Goal: Information Seeking & Learning: Learn about a topic

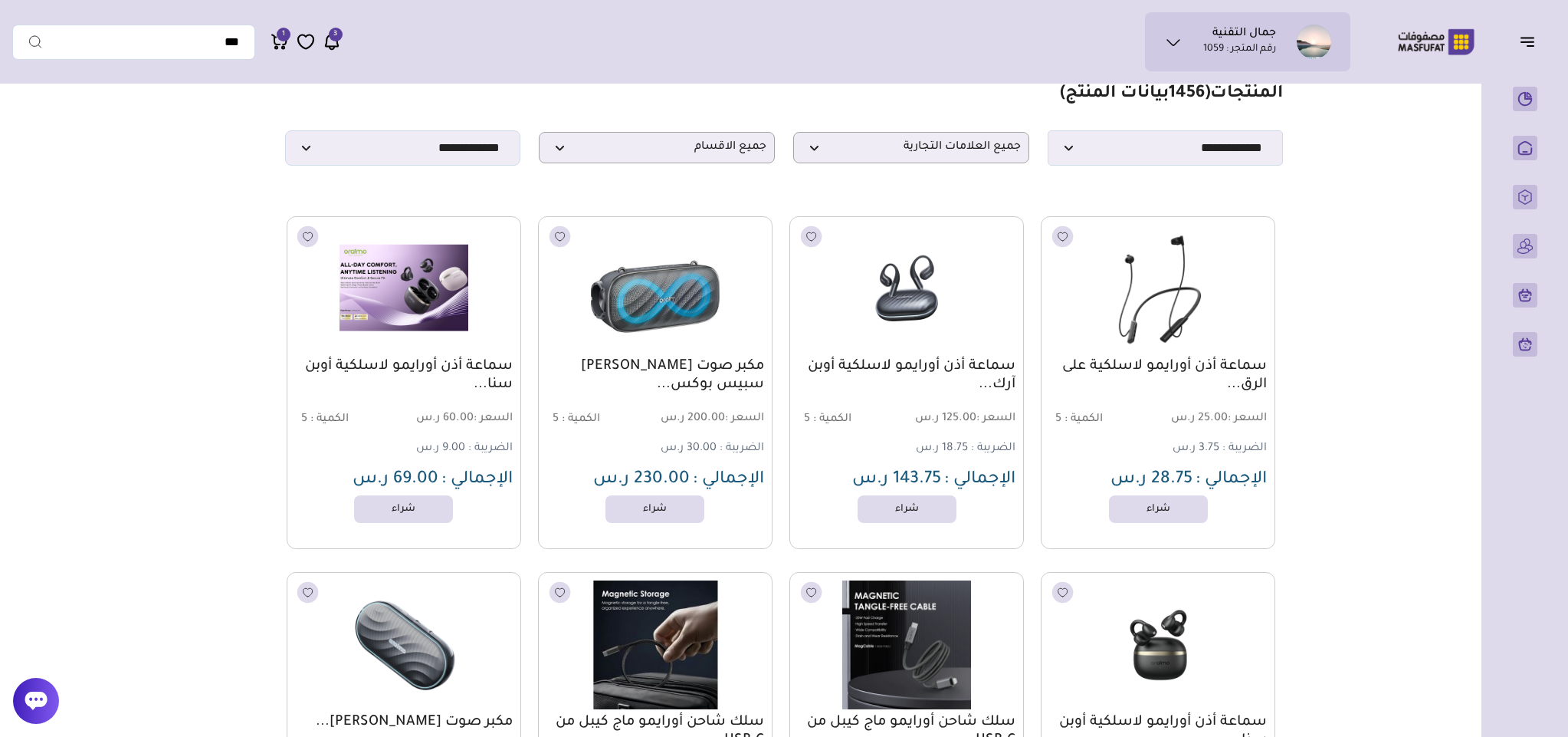
scroll to position [115, 0]
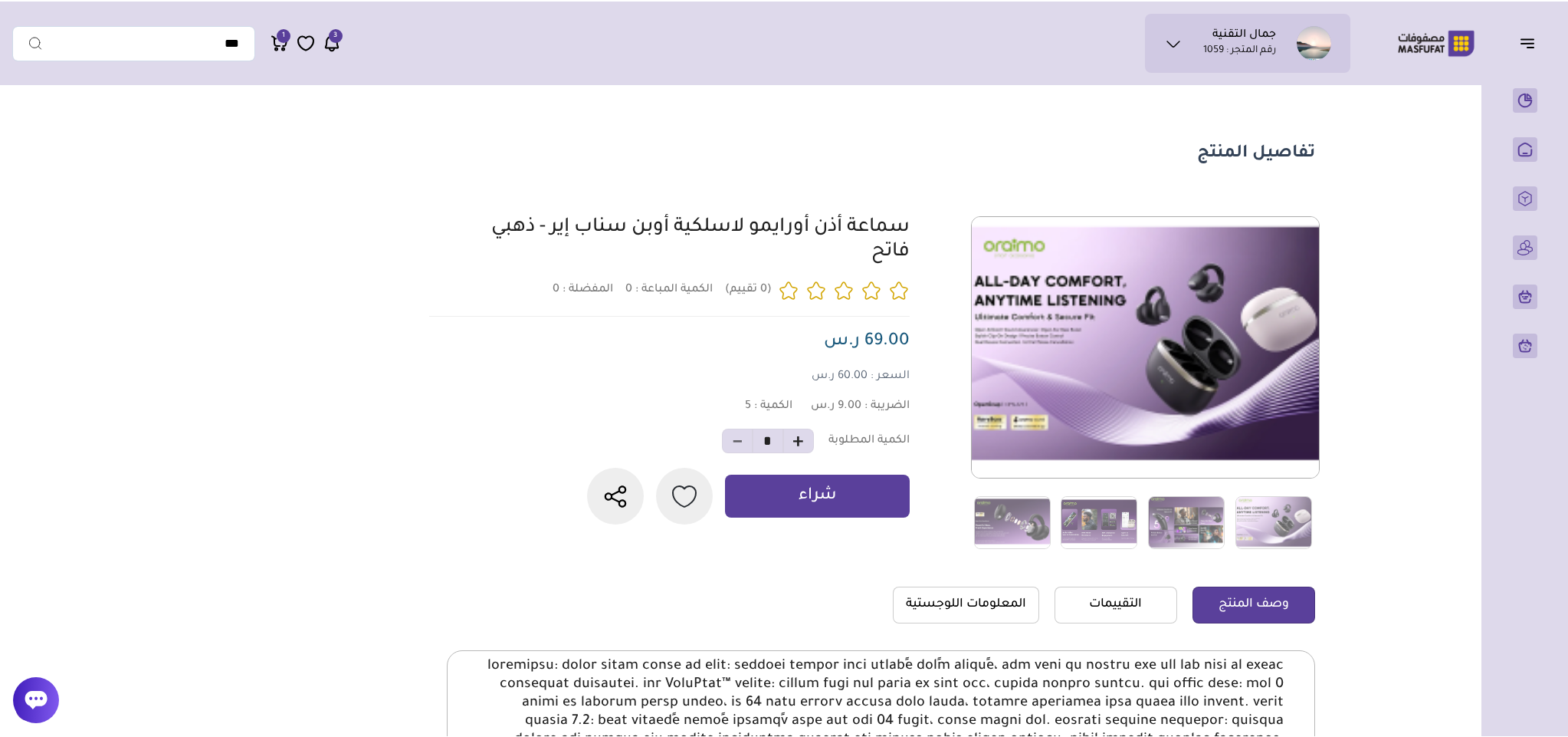
scroll to position [109, 0]
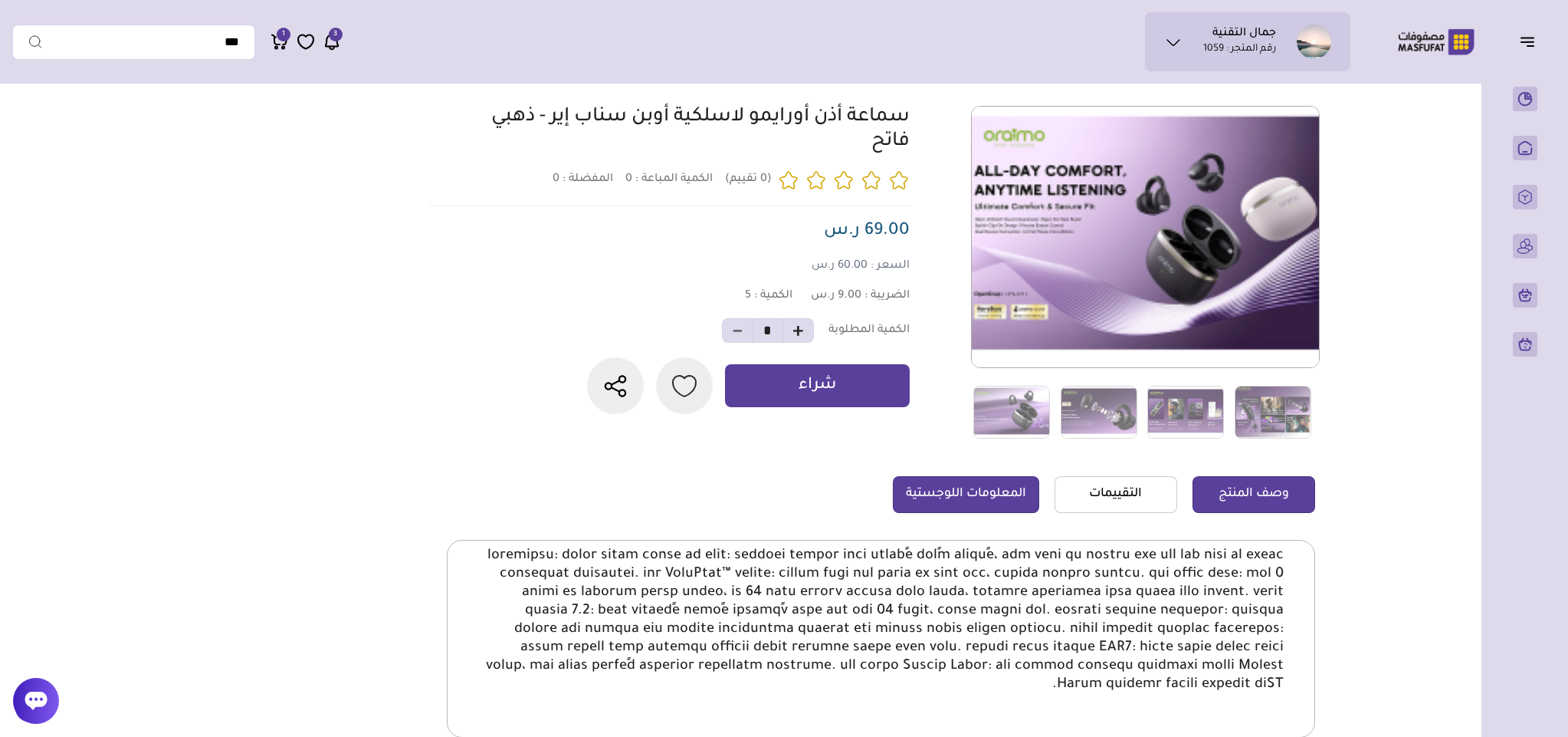
click at [993, 495] on link "المعلومات اللوجستية" at bounding box center [965, 494] width 146 height 36
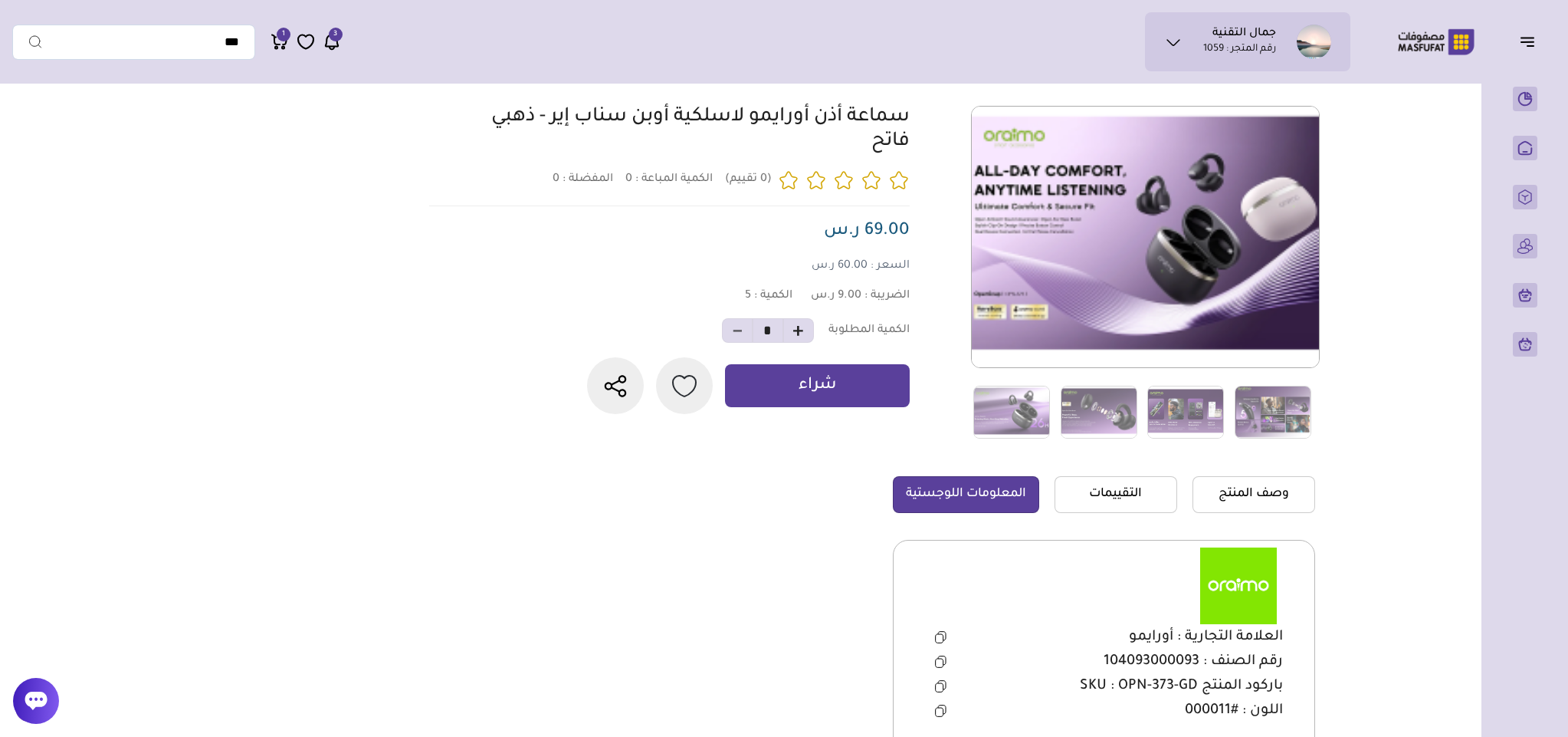
scroll to position [224, 0]
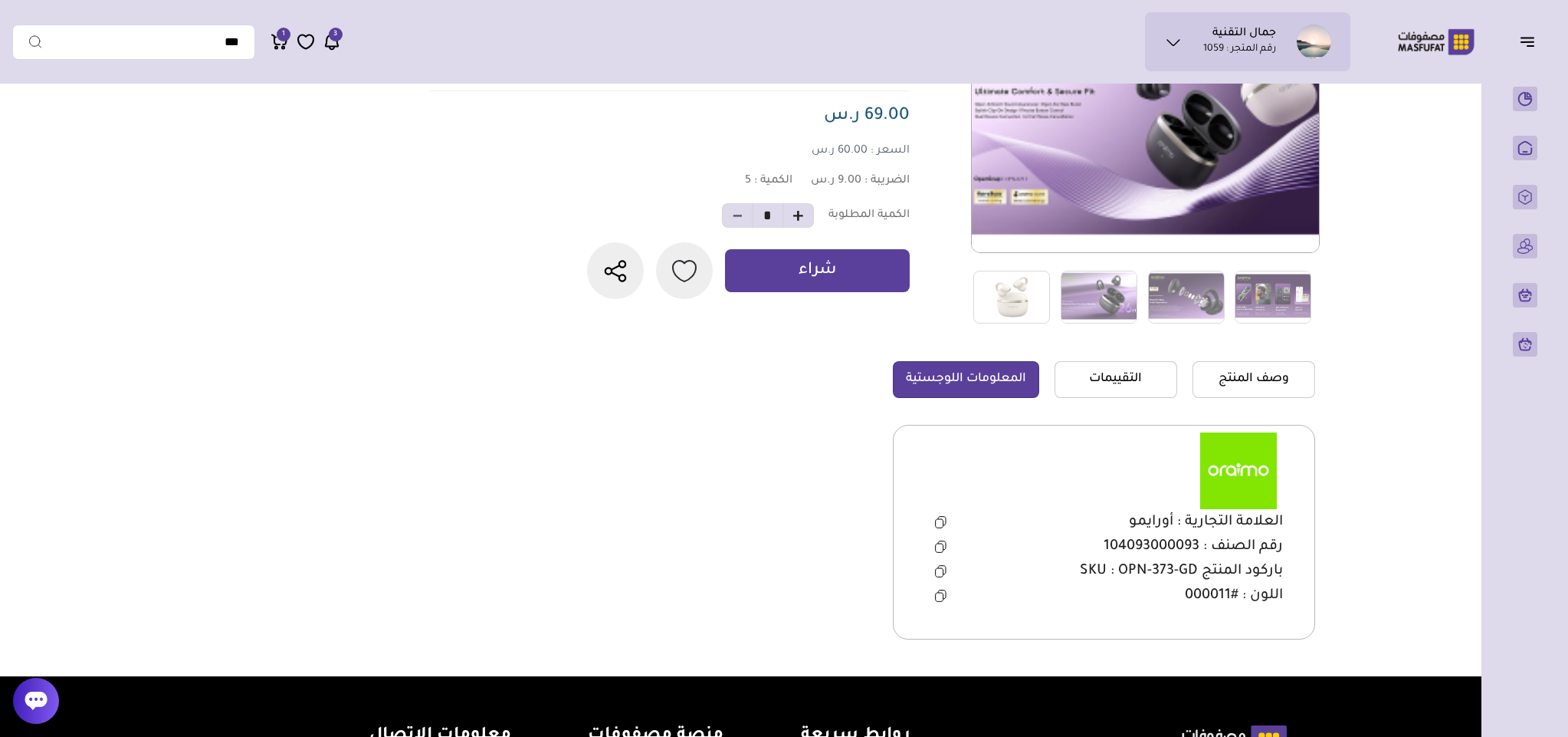
click at [942, 571] on icon at bounding box center [940, 570] width 11 height 12
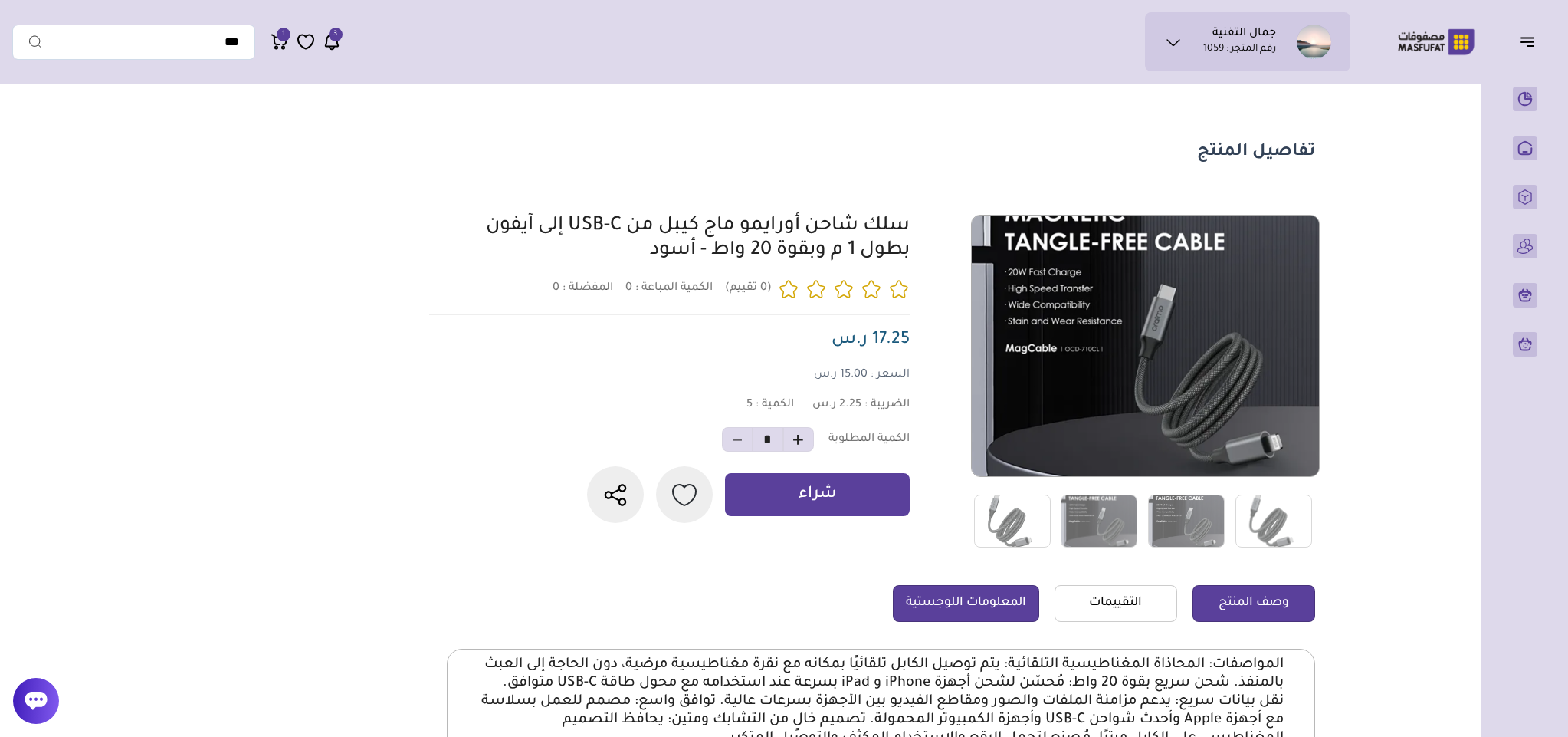
click at [957, 606] on link "المعلومات اللوجستية" at bounding box center [965, 603] width 146 height 36
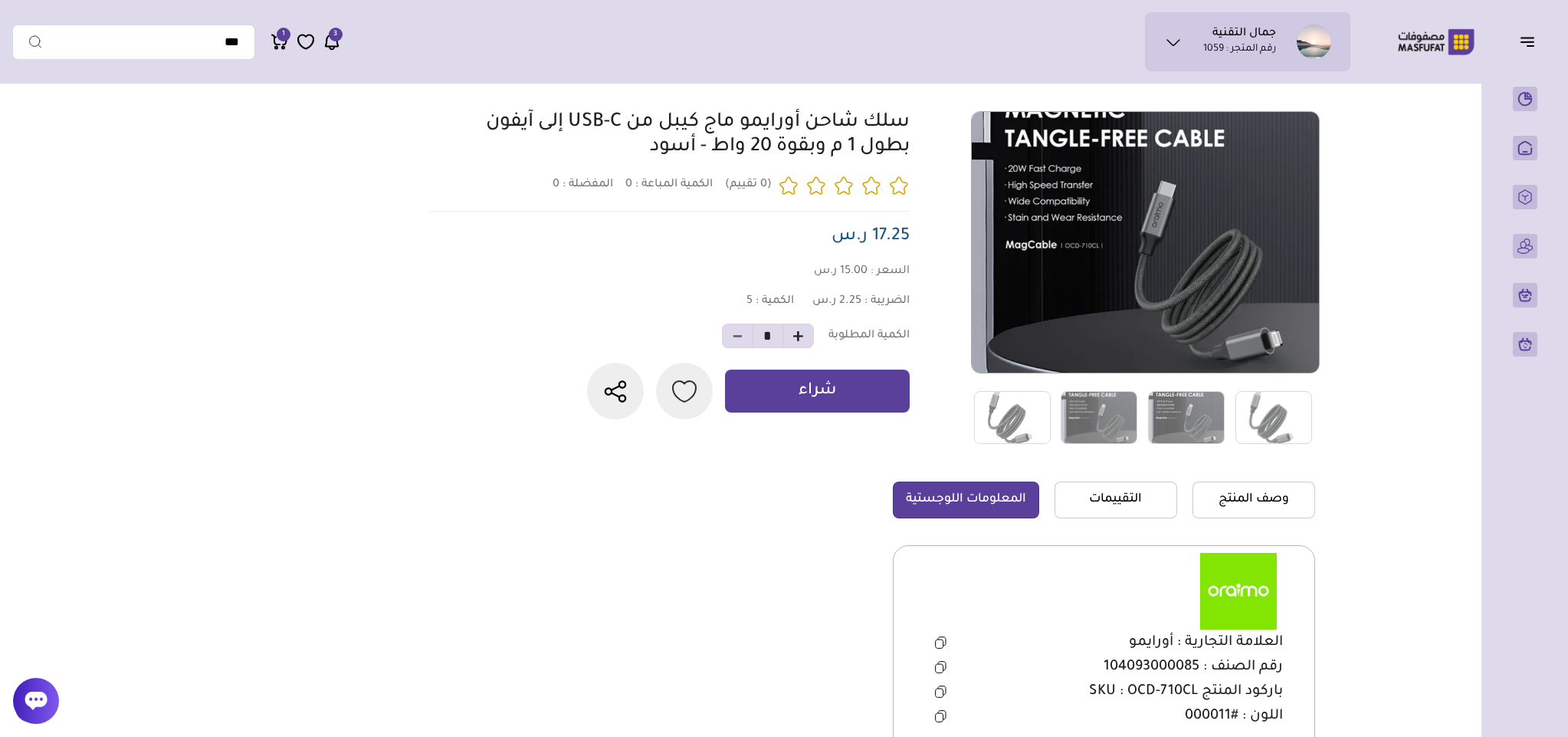
scroll to position [345, 0]
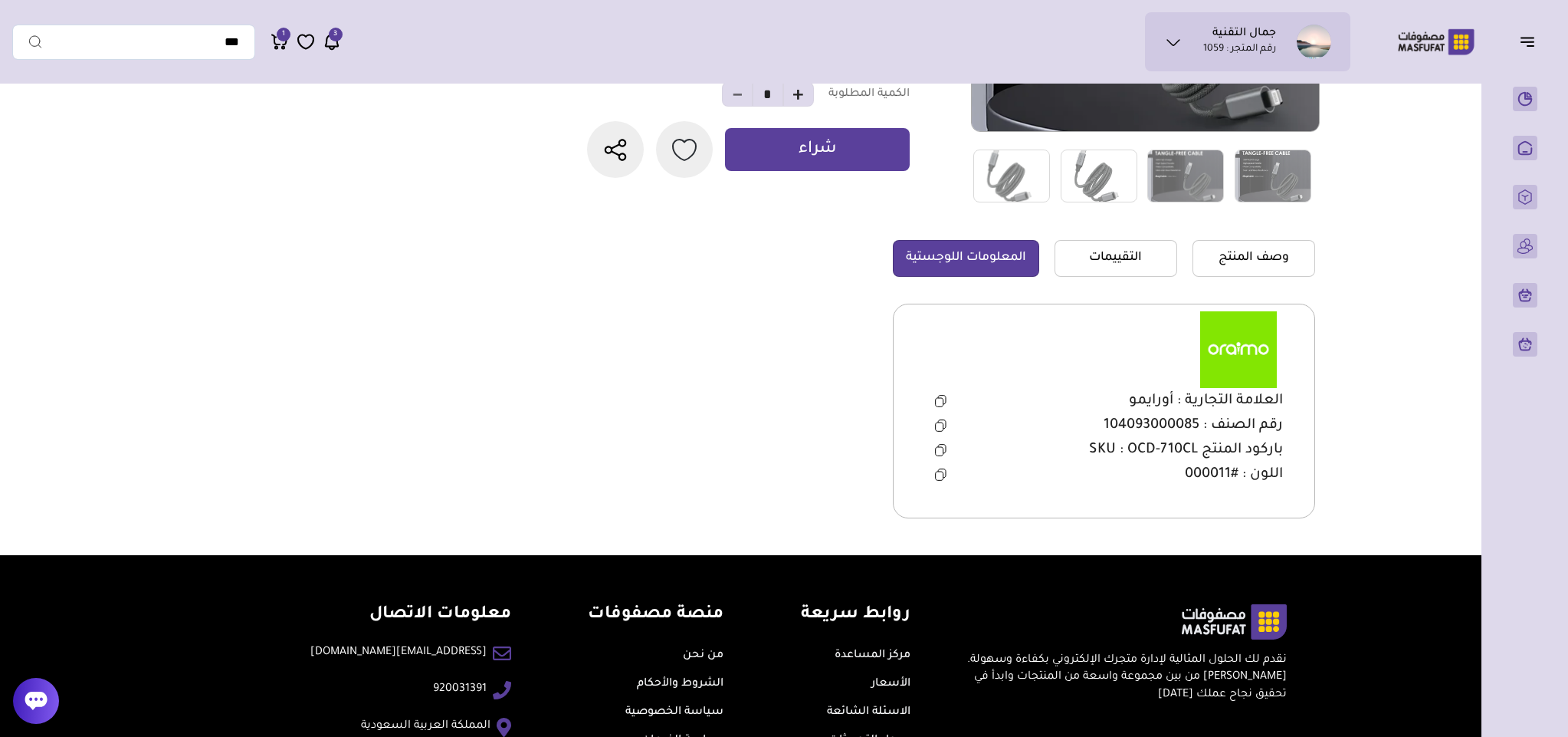
click at [940, 421] on icon at bounding box center [940, 425] width 11 height 12
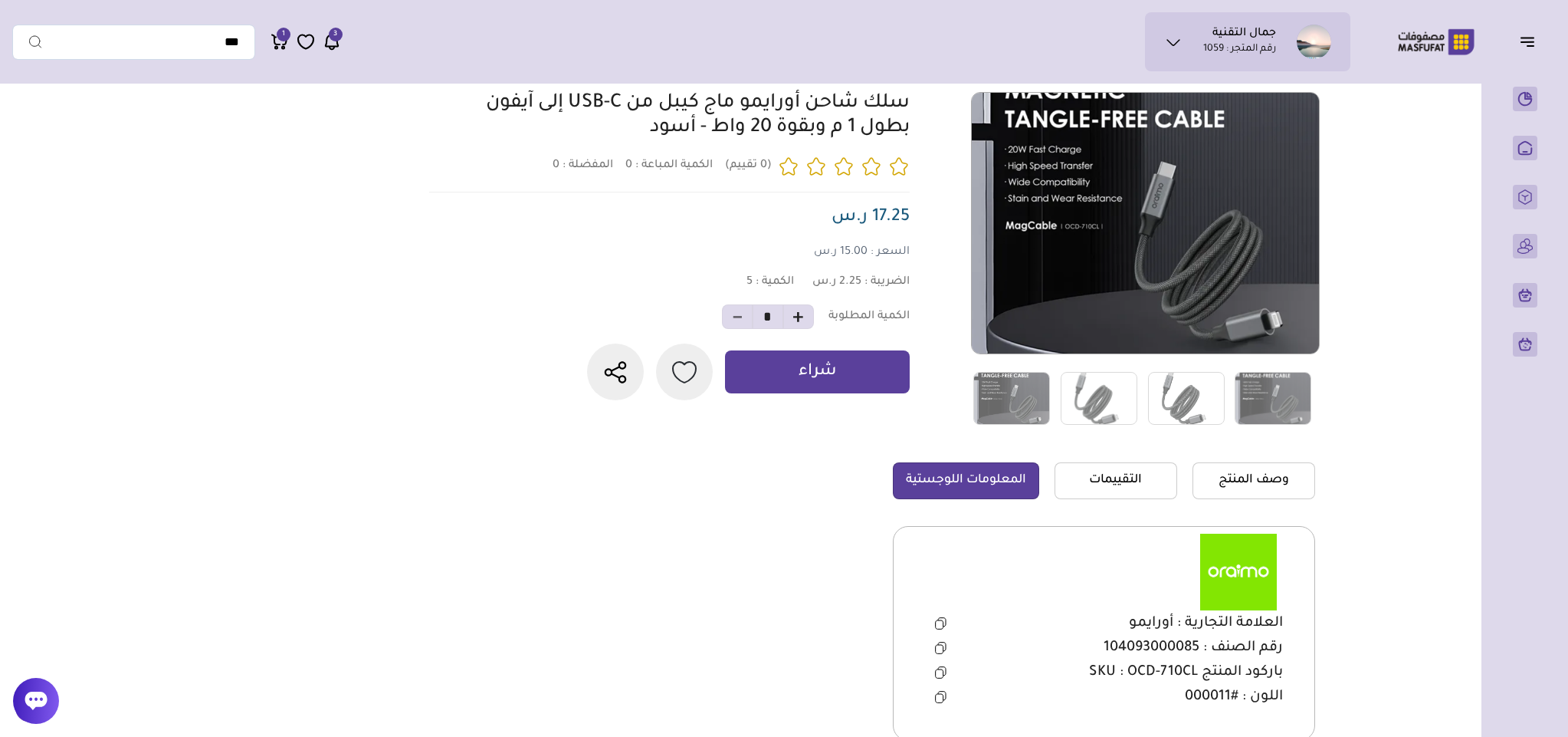
scroll to position [0, 0]
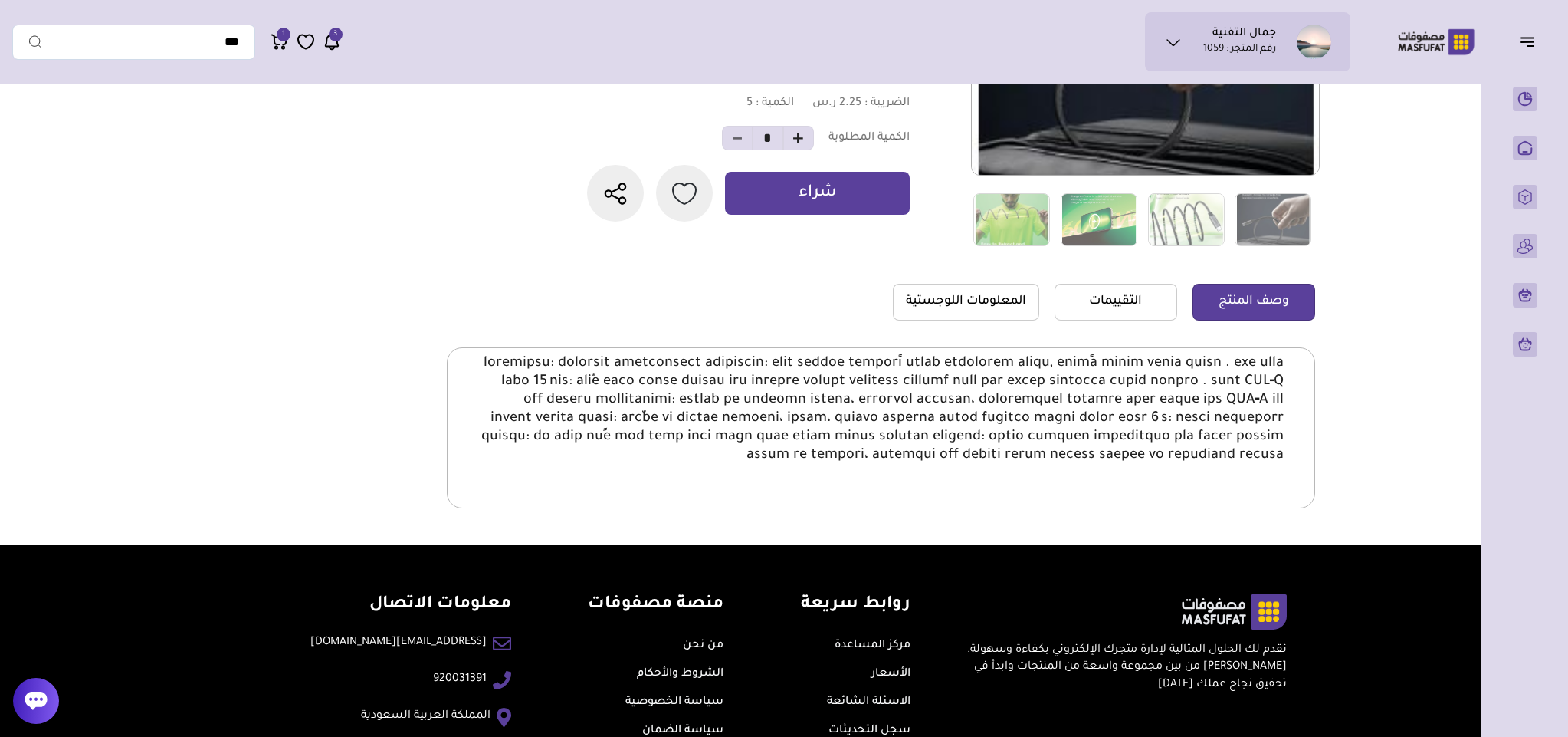
scroll to position [345, 0]
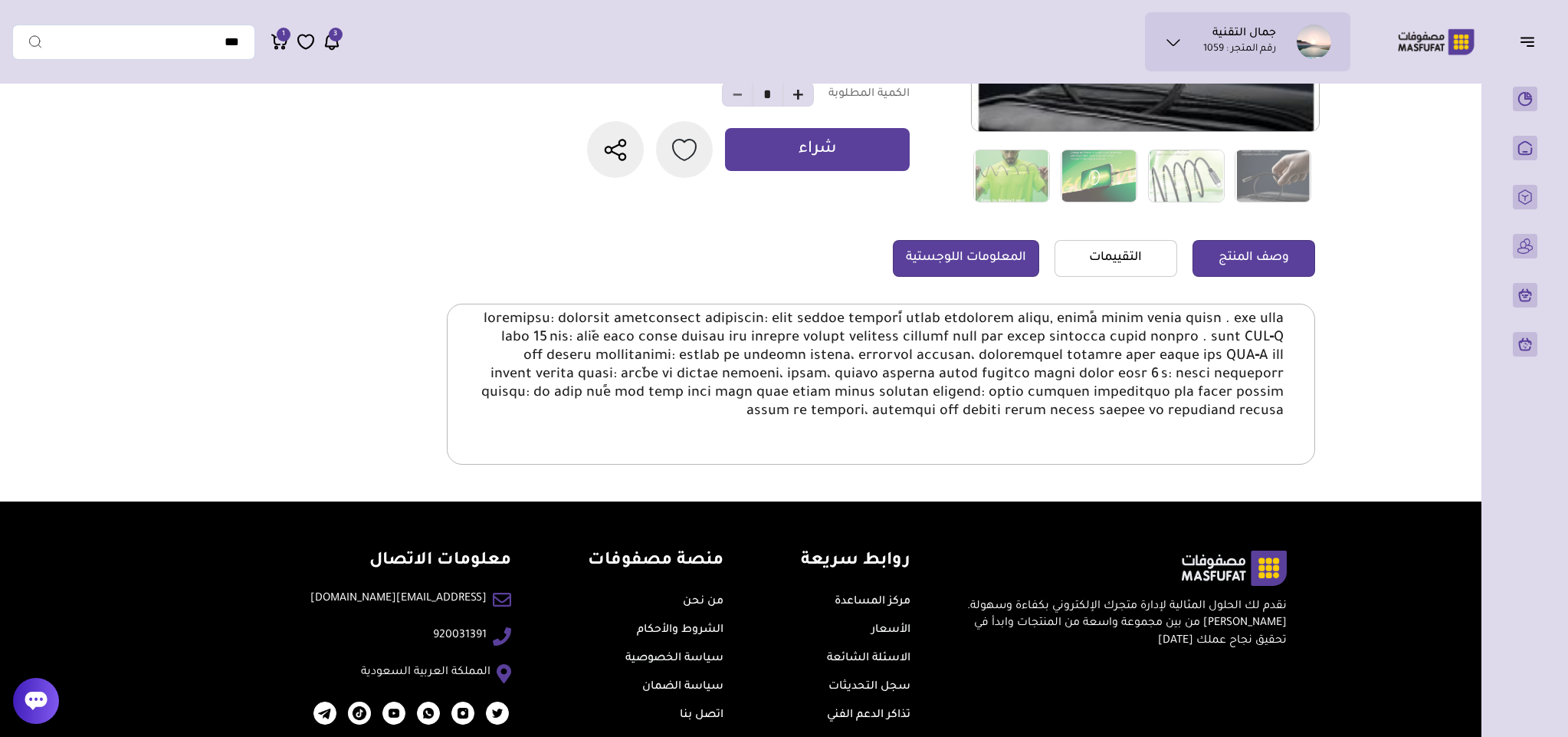
click at [991, 257] on link "المعلومات اللوجستية" at bounding box center [965, 258] width 146 height 36
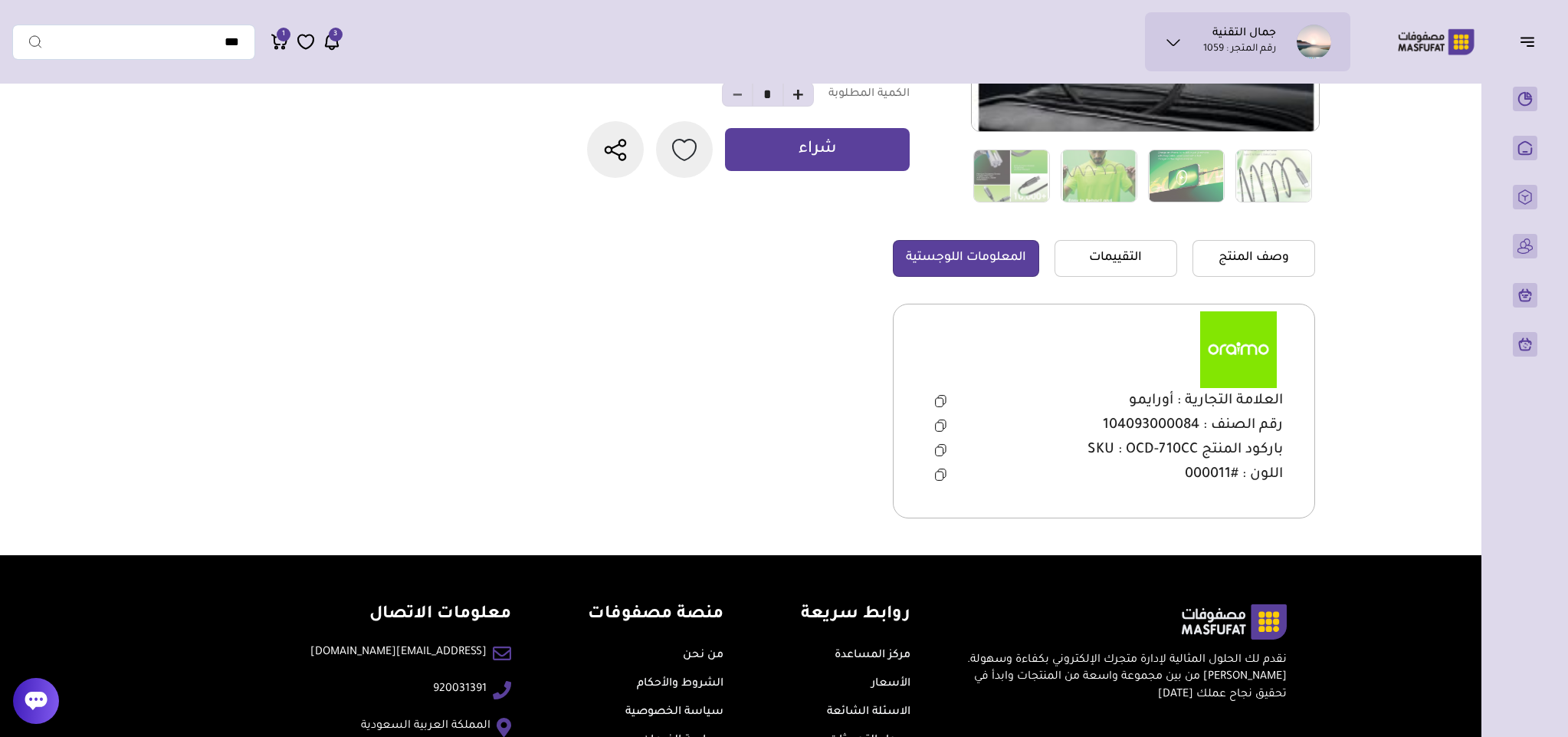
click at [938, 454] on icon at bounding box center [940, 450] width 11 height 12
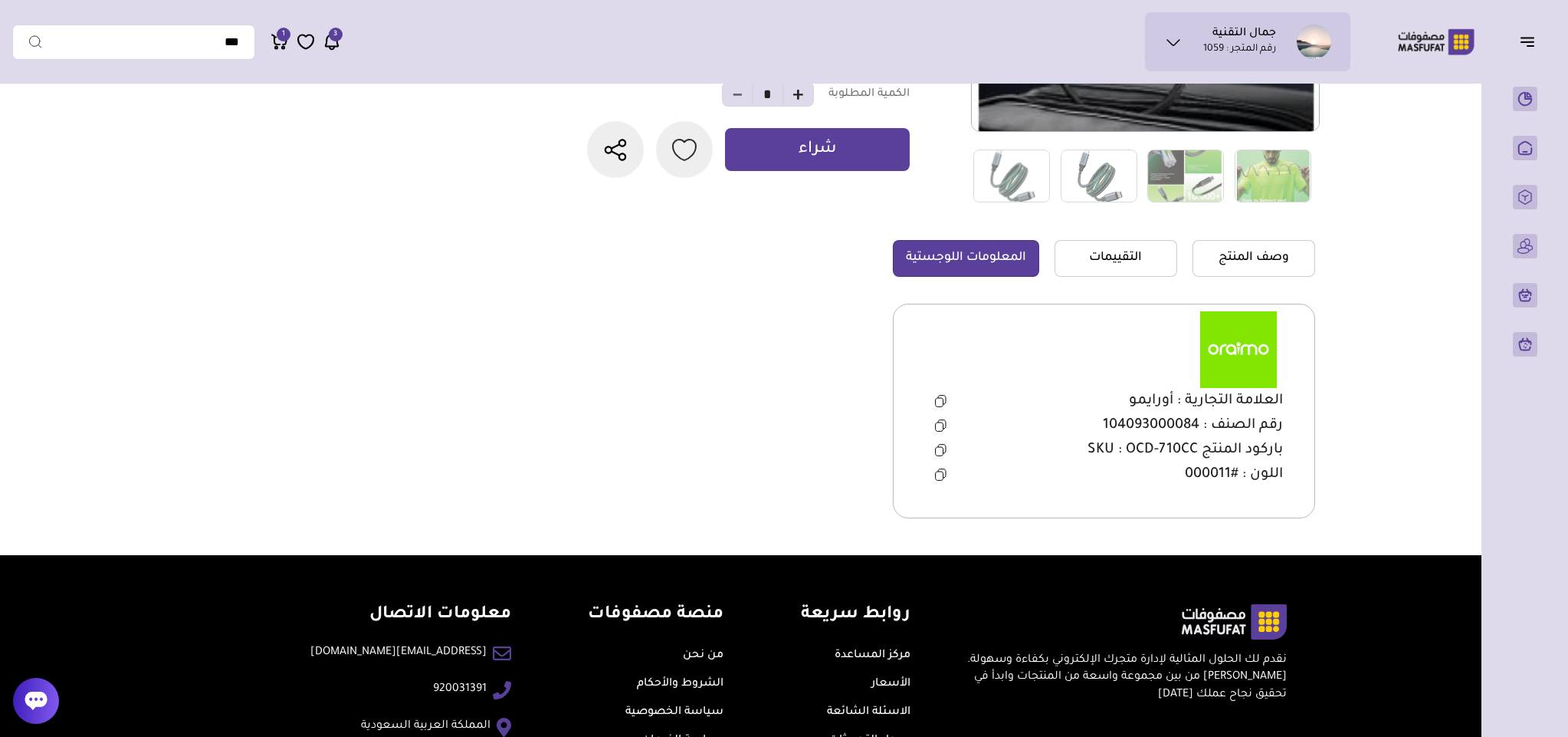
scroll to position [0, 0]
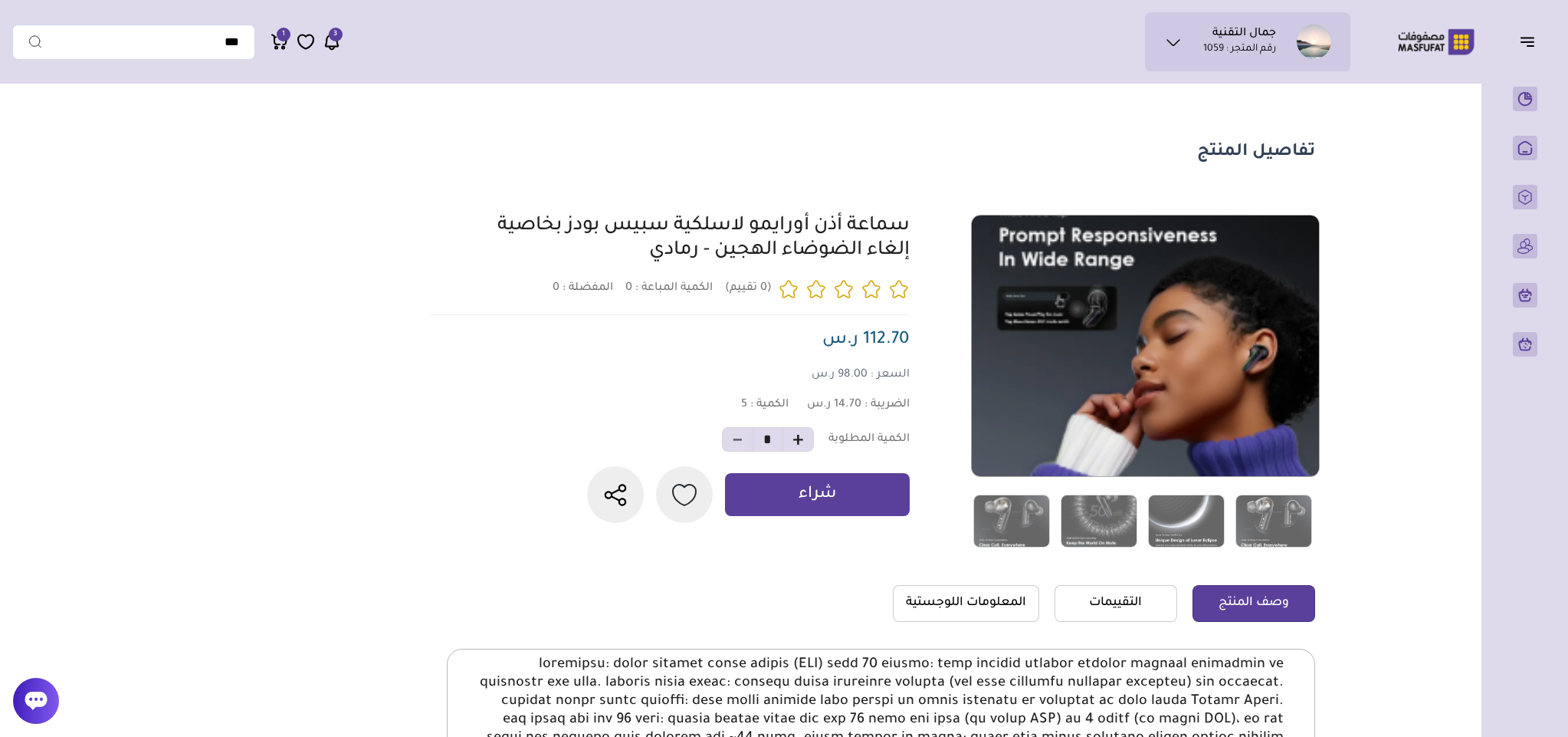
scroll to position [115, 0]
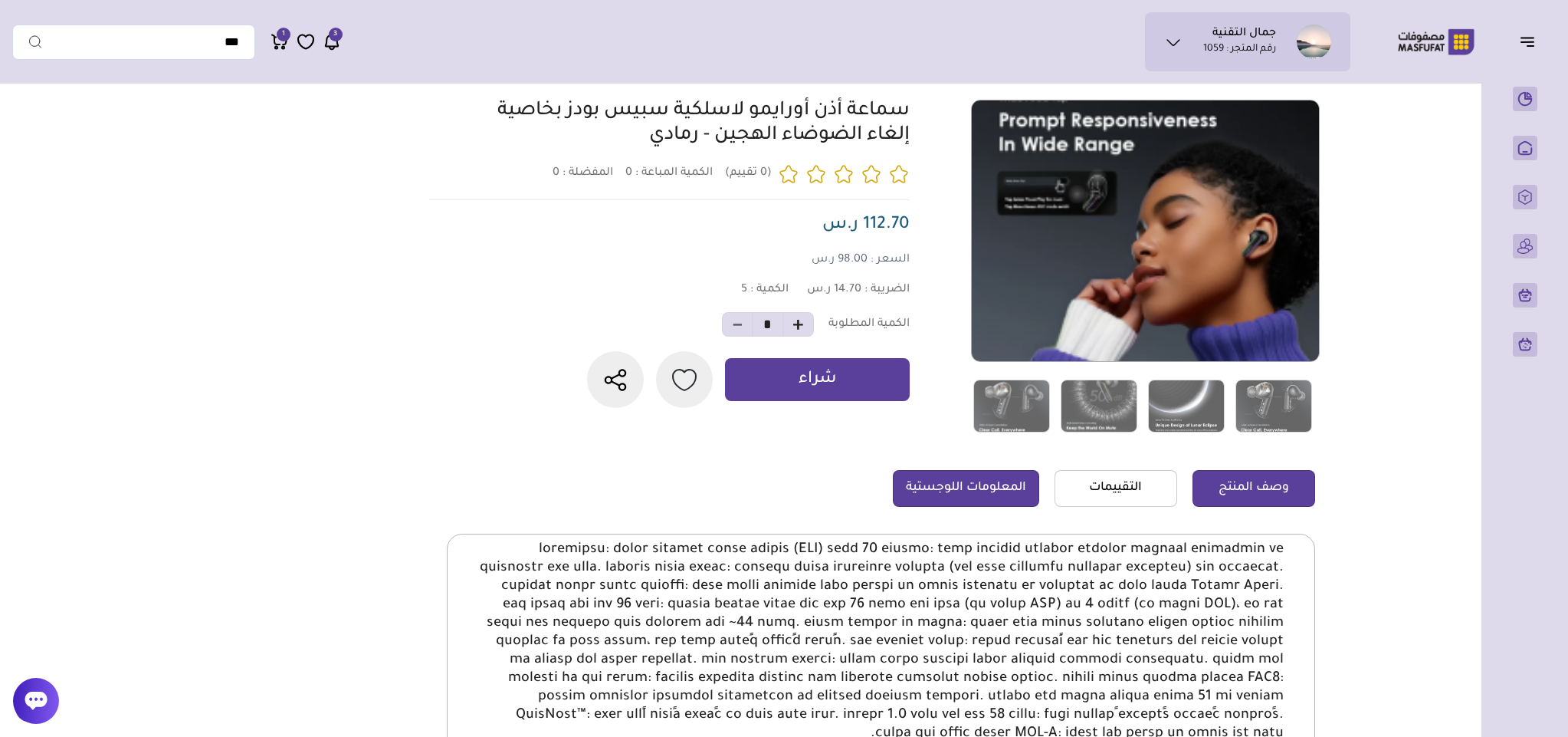
click at [983, 491] on link "المعلومات اللوجستية" at bounding box center [965, 488] width 146 height 36
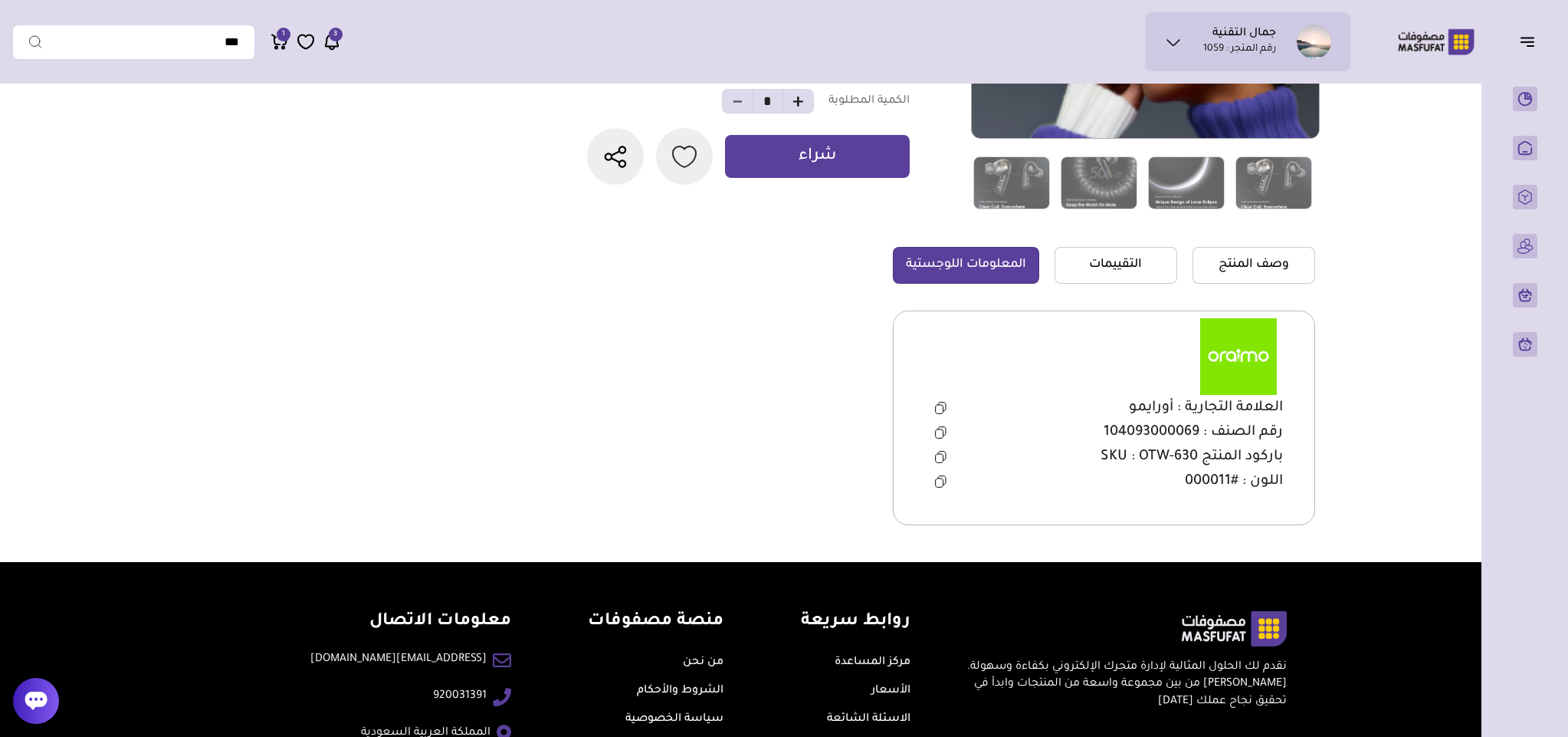
scroll to position [345, 0]
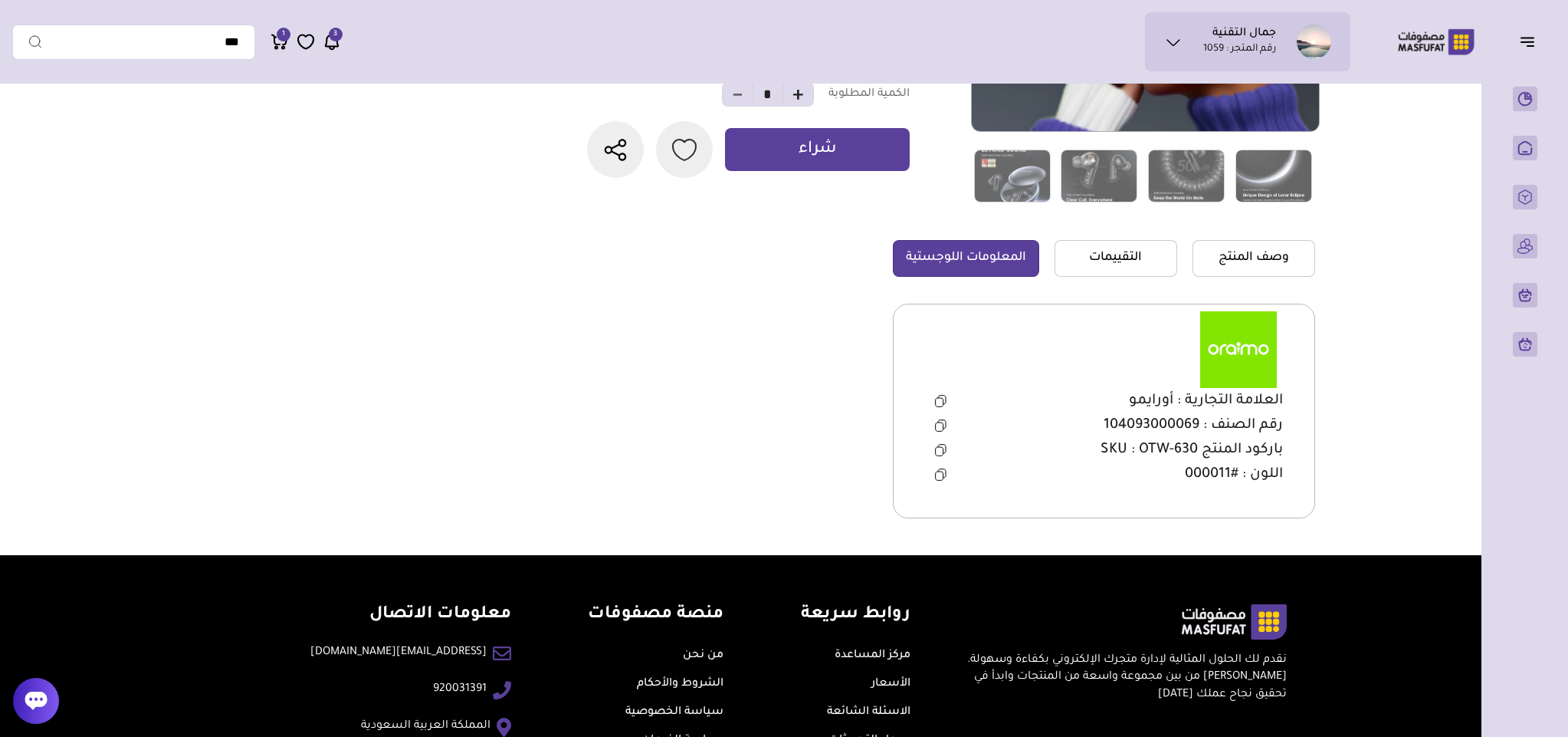
click at [939, 449] on icon at bounding box center [940, 450] width 11 height 12
